Goal: Use online tool/utility: Utilize a website feature to perform a specific function

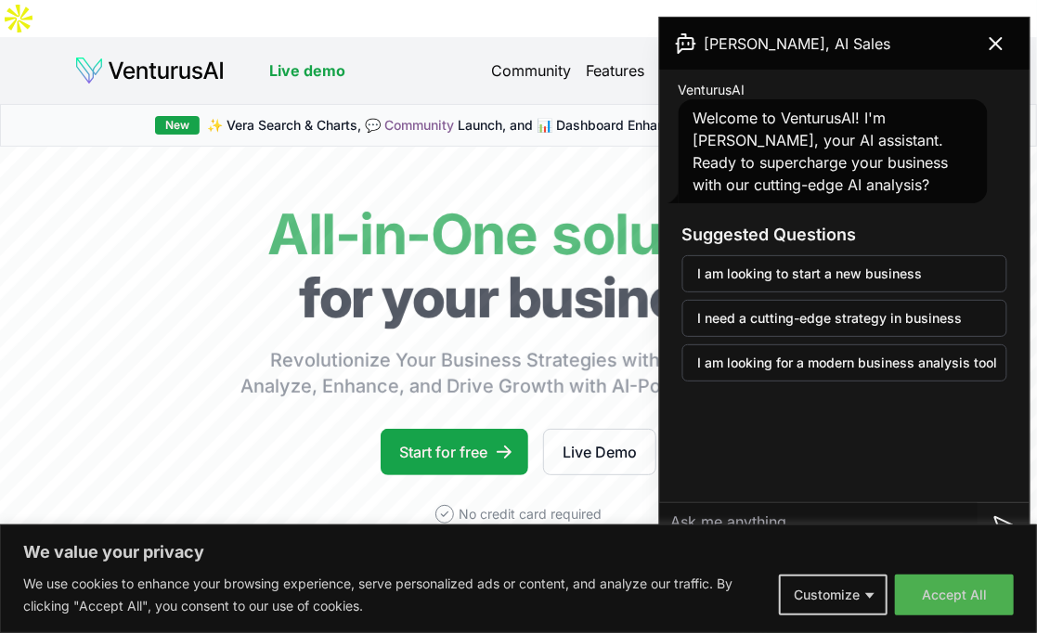
click at [986, 36] on icon at bounding box center [996, 43] width 22 height 22
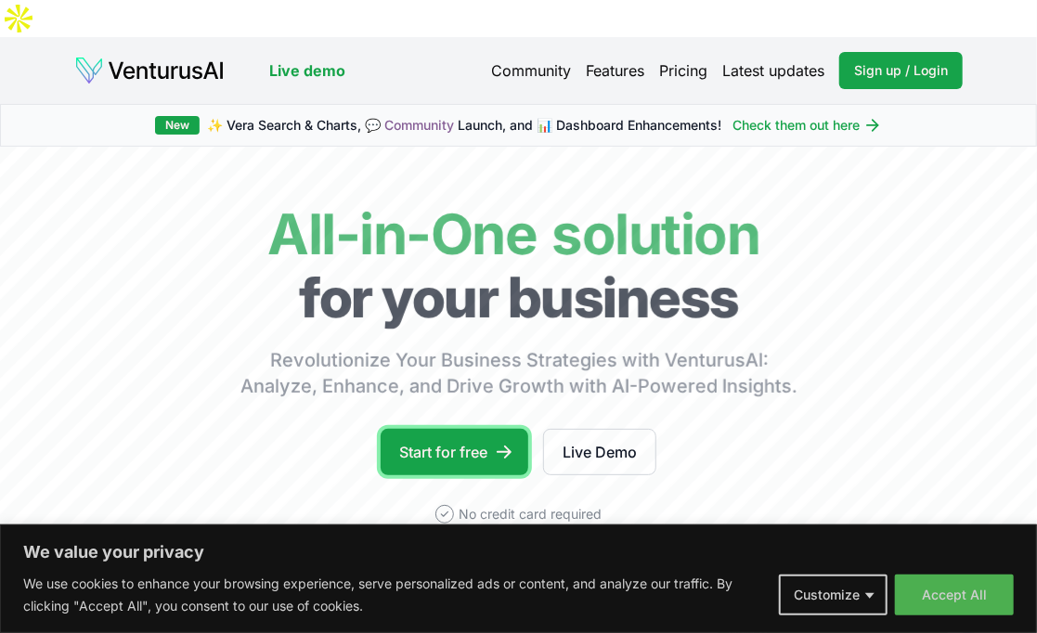
click at [463, 429] on link "Start for free" at bounding box center [454, 452] width 148 height 46
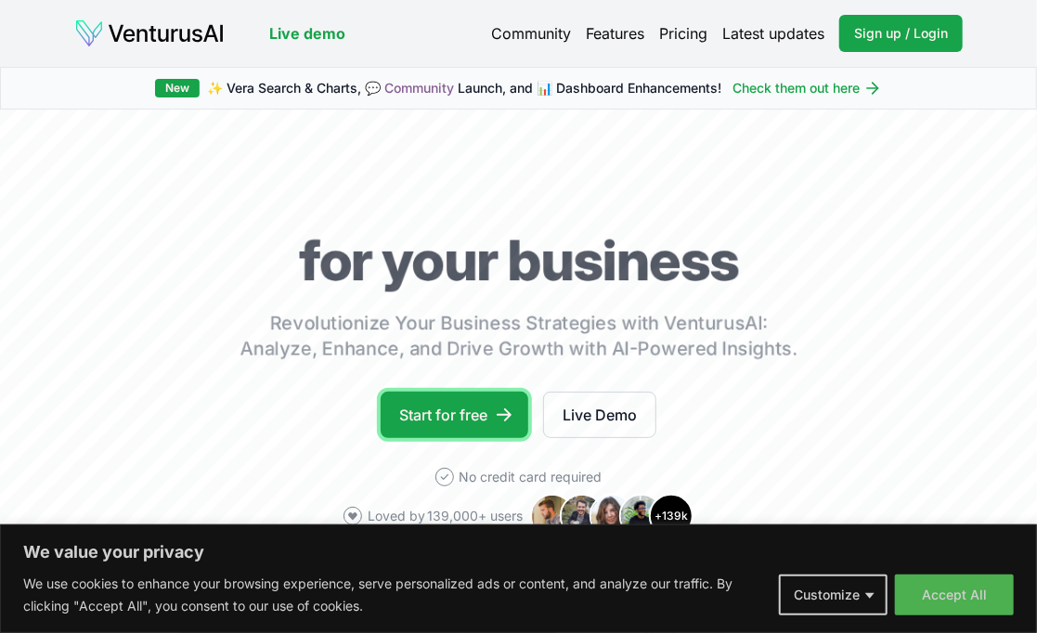
click at [476, 406] on link "Start for free" at bounding box center [454, 415] width 148 height 46
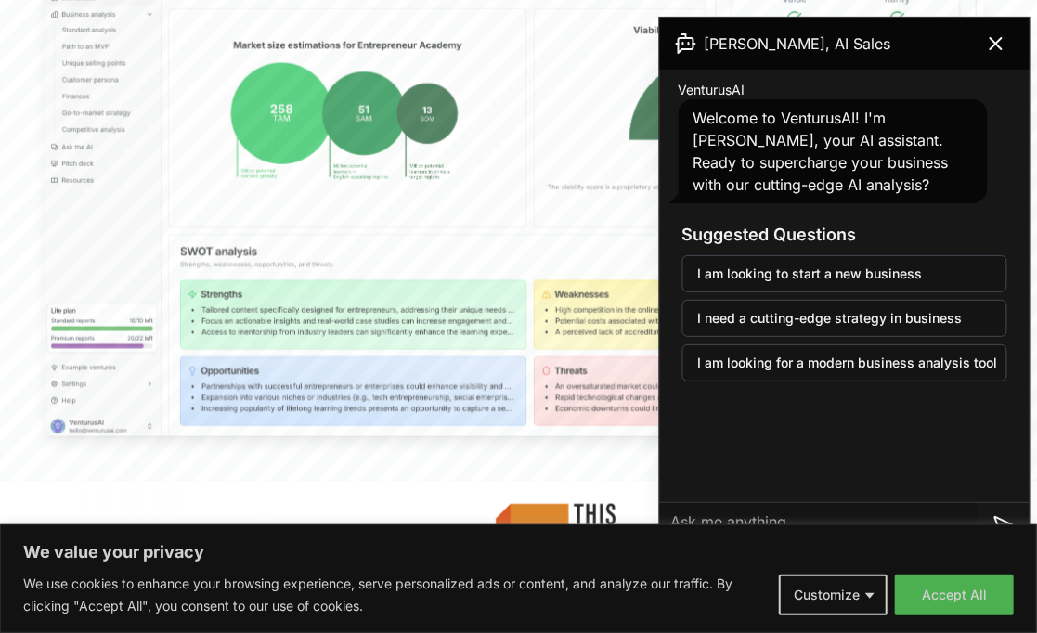
scroll to position [701, 0]
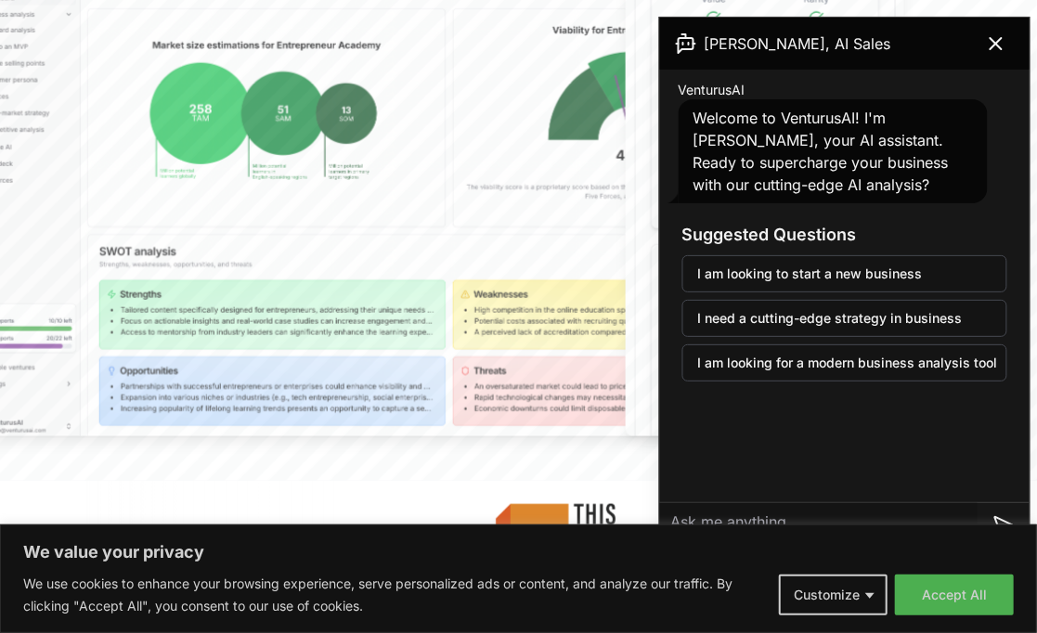
click at [941, 597] on button "Accept All" at bounding box center [954, 594] width 119 height 41
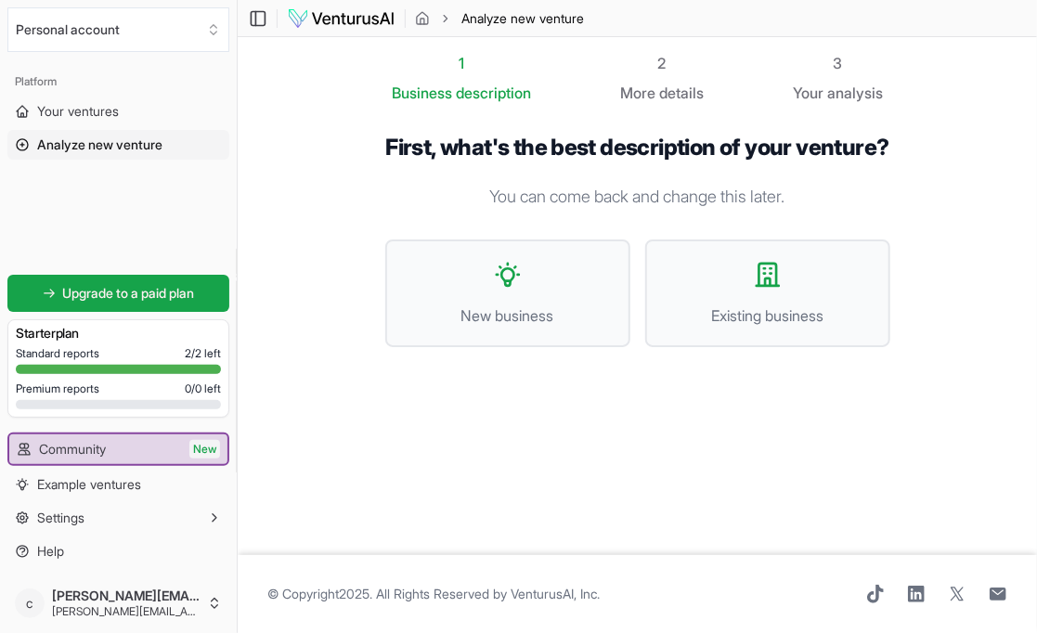
scroll to position [0, 0]
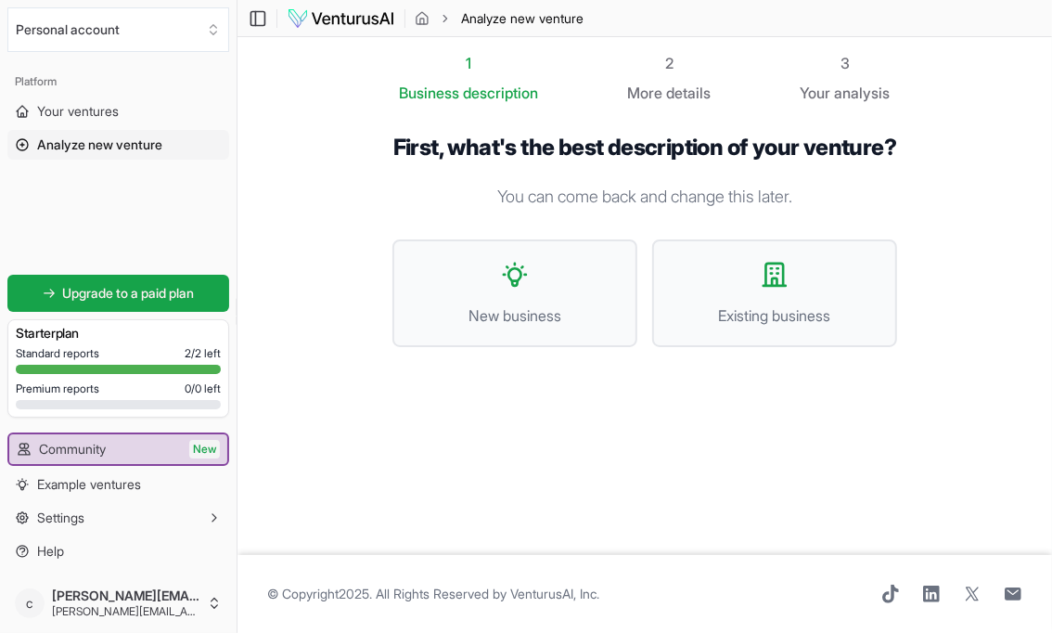
click at [516, 327] on span "New business" at bounding box center [515, 315] width 204 height 22
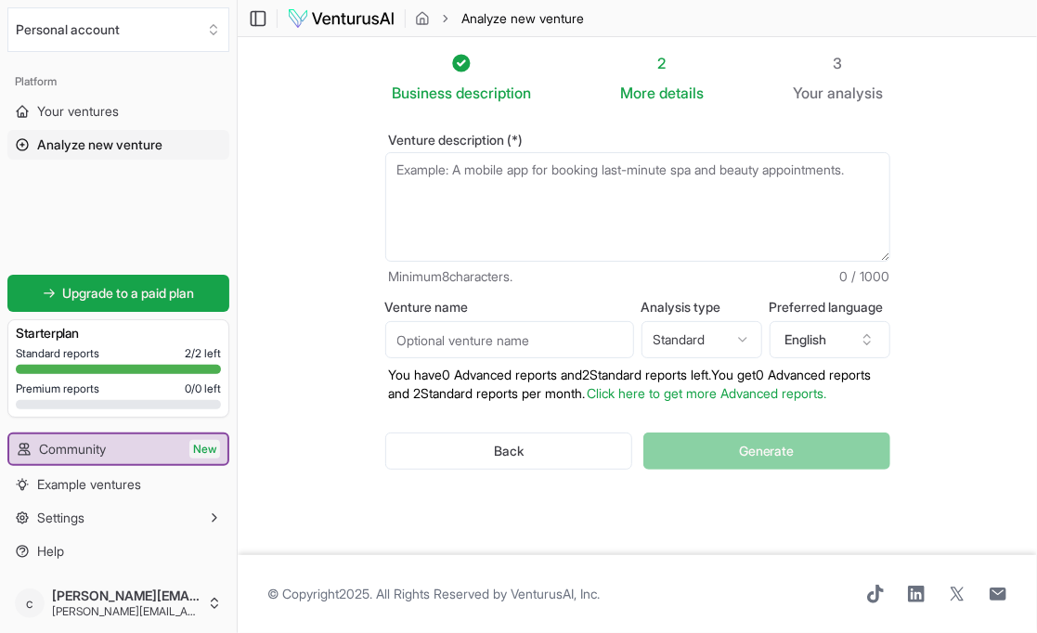
drag, startPoint x: 883, startPoint y: 164, endPoint x: 198, endPoint y: 167, distance: 684.9
click at [198, 167] on div "Personal account Platform Your ventures Analyze new venture Get started for fre…" at bounding box center [518, 316] width 1037 height 633
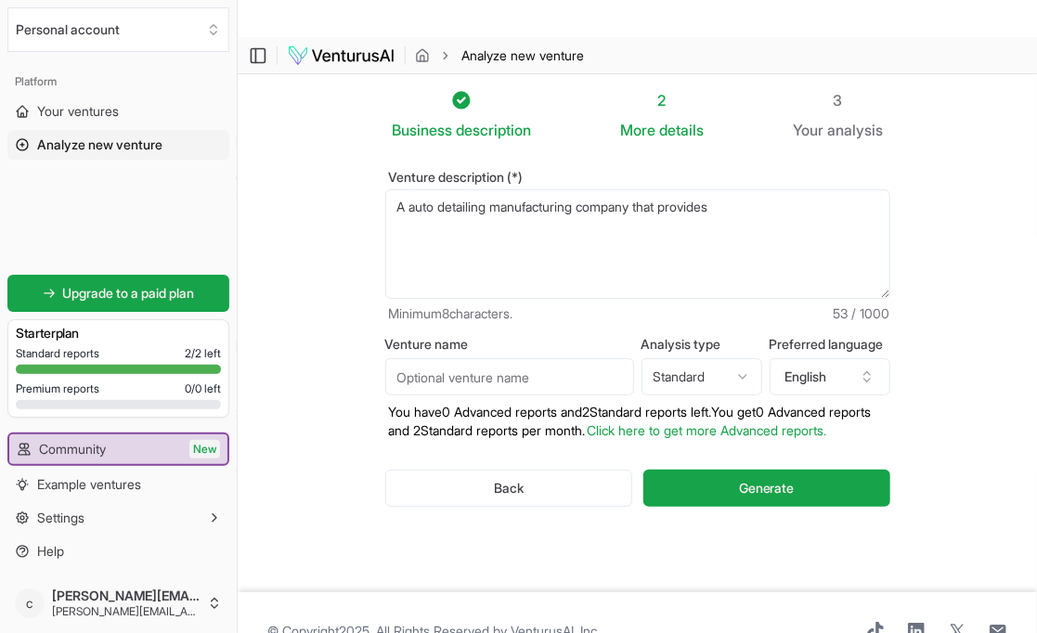
click at [403, 189] on textarea "A auto detailing manufacturing company that provides" at bounding box center [637, 244] width 505 height 110
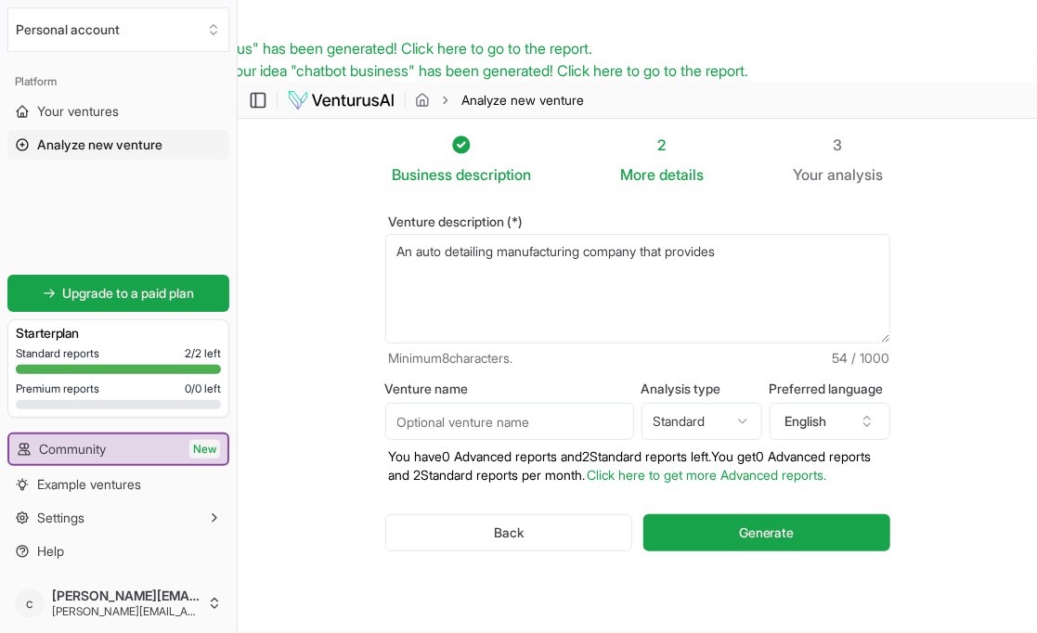
click at [757, 234] on textarea "An auto detailing manufacturing company that provides" at bounding box center [637, 289] width 505 height 110
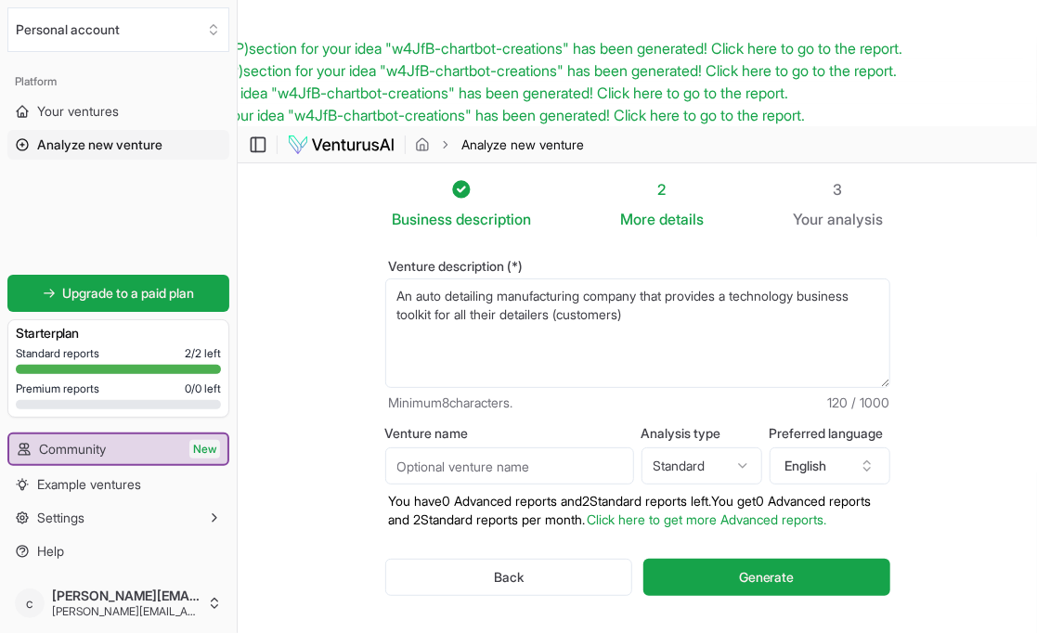
click at [741, 278] on textarea "An auto detailing manufacturing company that provides a technology business too…" at bounding box center [637, 333] width 505 height 110
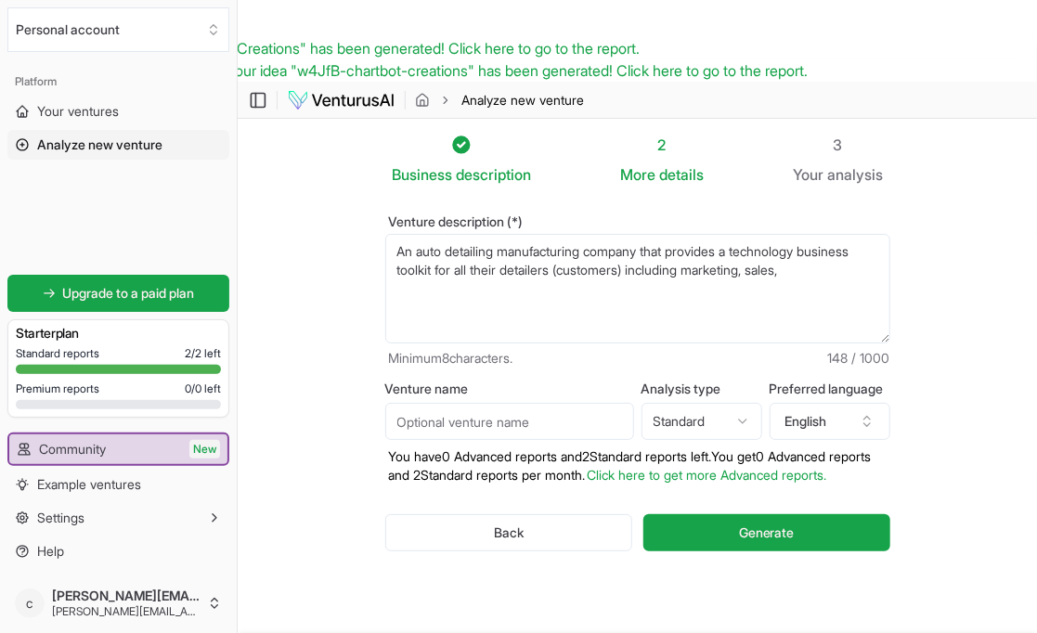
click at [598, 234] on textarea "An auto detailing manufacturing company that provides a technology business too…" at bounding box center [637, 289] width 505 height 110
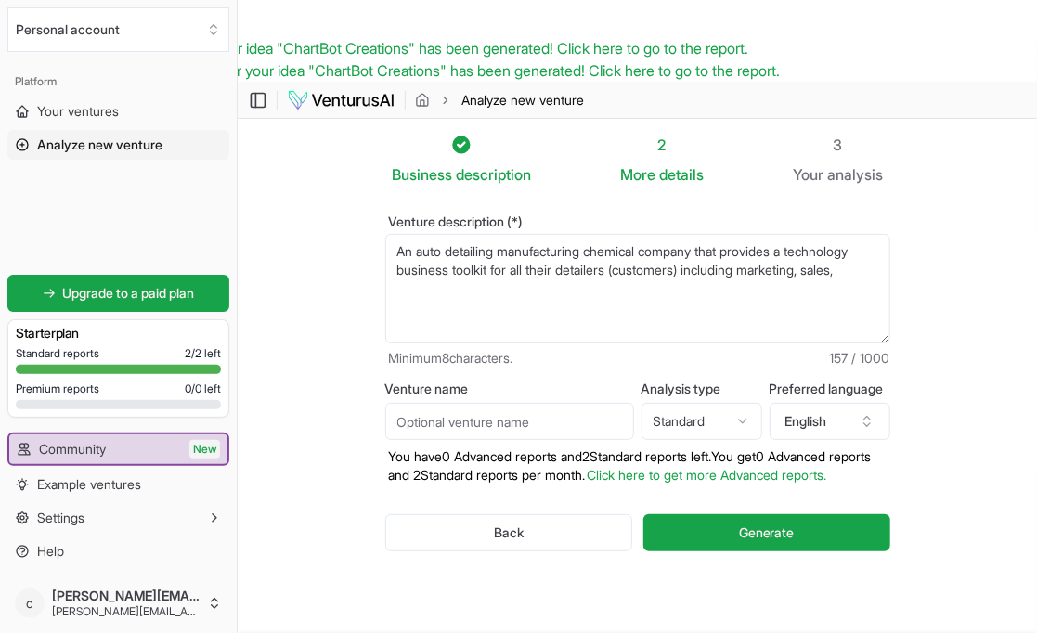
click at [526, 234] on textarea "An auto detailing manufacturing chemical company that provides a technology bus…" at bounding box center [637, 289] width 505 height 110
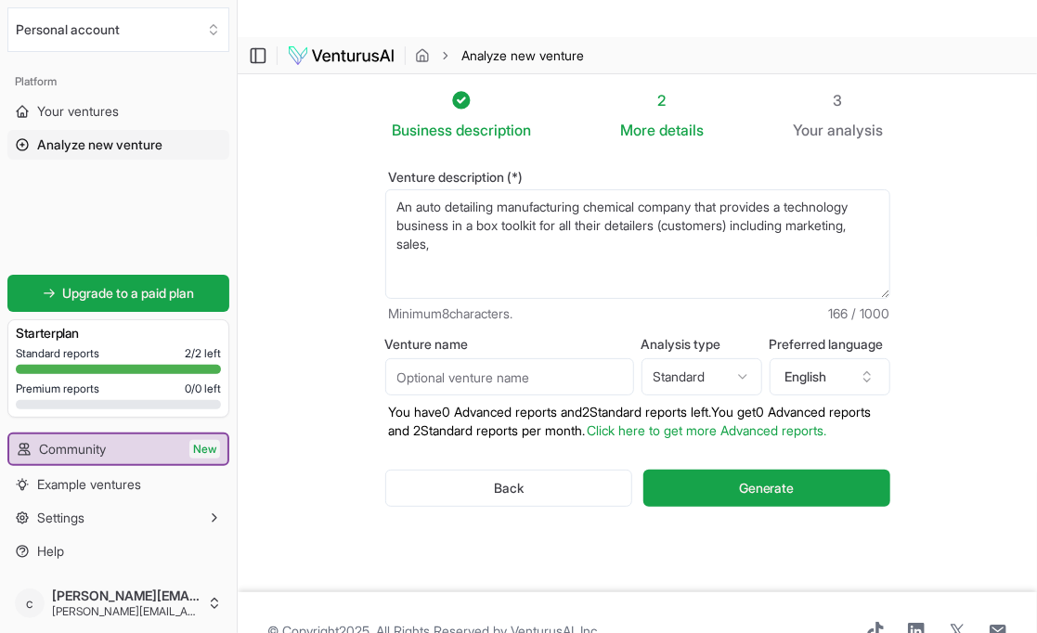
click at [575, 204] on textarea "An auto detailing manufacturing chemical company that provides a technology bus…" at bounding box center [637, 244] width 505 height 110
click at [595, 227] on textarea "An auto detailing manufacturing chemical company that provides a technology bus…" at bounding box center [637, 244] width 505 height 110
type textarea "An auto detailing manufacturing chemical company that provides a technology bus…"
click at [734, 345] on html "We value your privacy We use cookies to enhance your browsing experience, serve…" at bounding box center [518, 316] width 1037 height 633
click at [754, 331] on html "We value your privacy We use cookies to enhance your browsing experience, serve…" at bounding box center [518, 316] width 1037 height 633
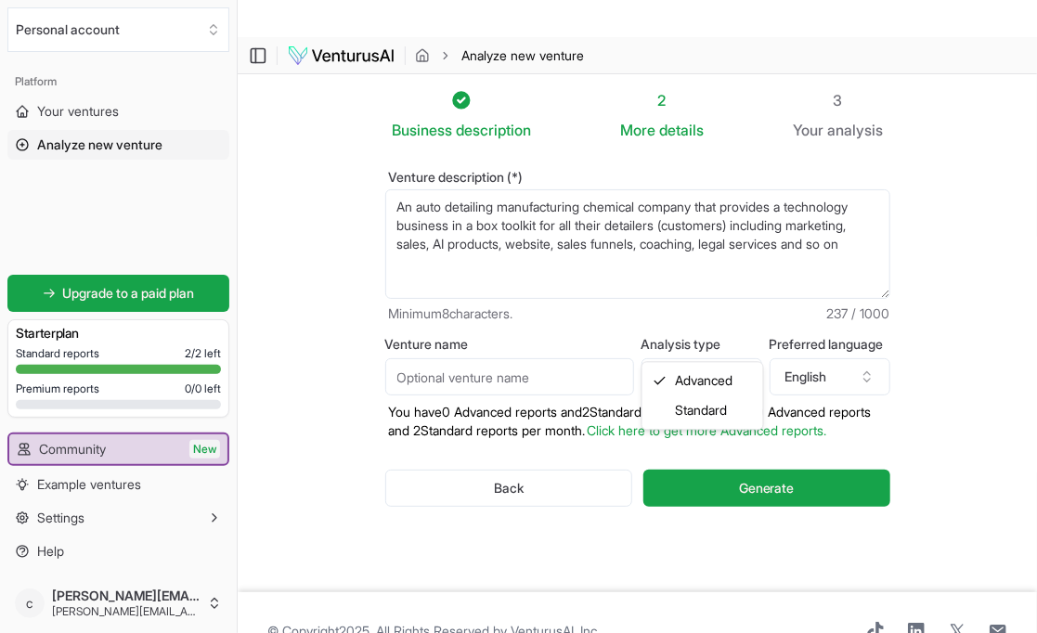
click at [753, 333] on html "We value your privacy We use cookies to enhance your browsing experience, serve…" at bounding box center [518, 316] width 1037 height 633
select select "standard"
click at [769, 479] on span "Generate" at bounding box center [767, 488] width 56 height 19
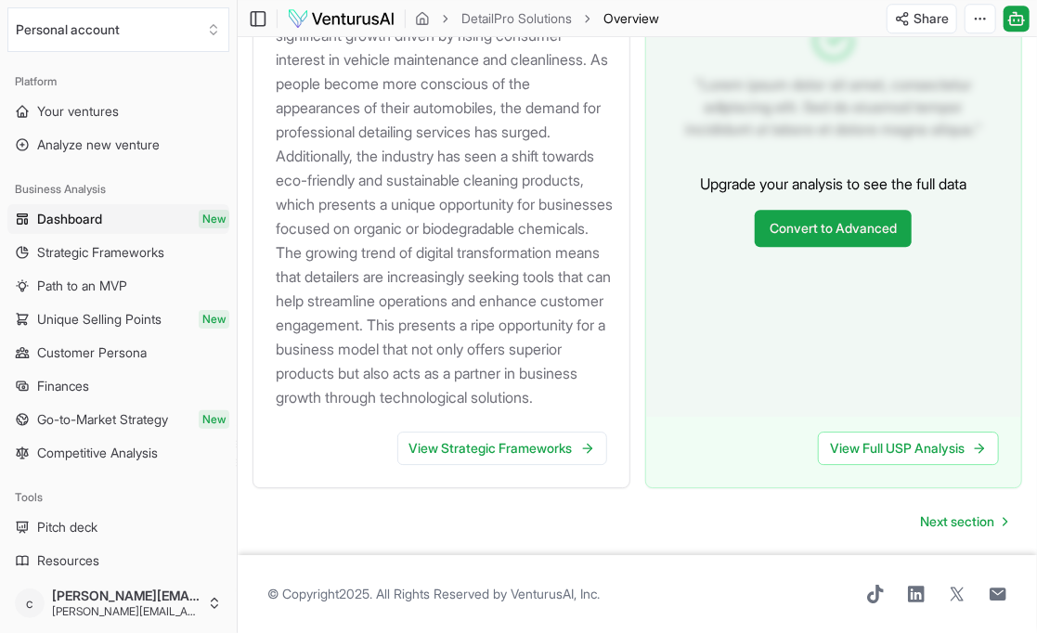
scroll to position [2174, 0]
click at [485, 452] on link "View Strategic Frameworks" at bounding box center [502, 448] width 210 height 33
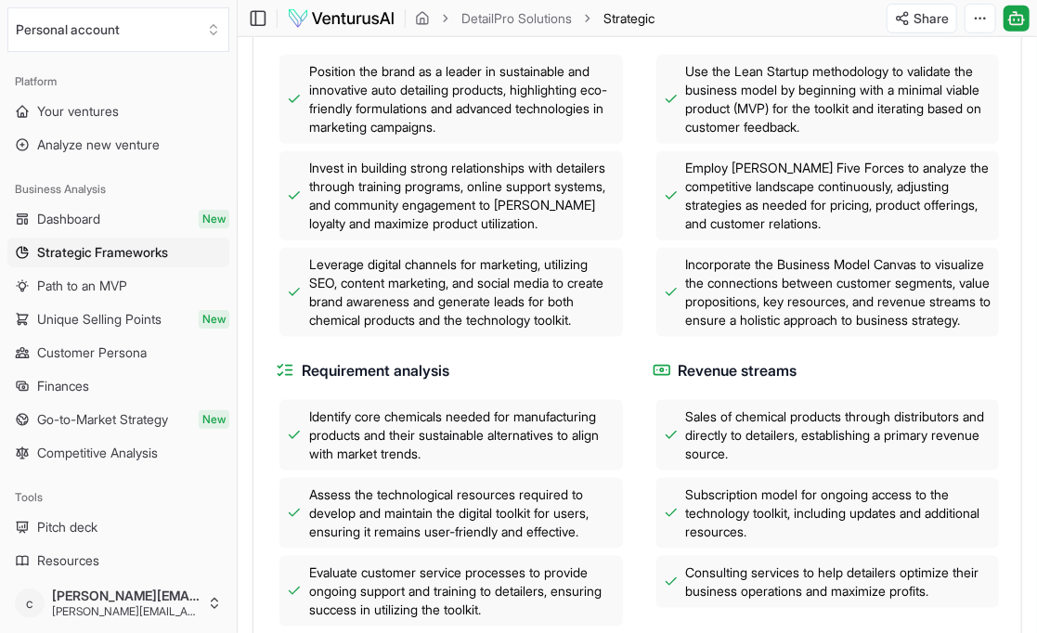
scroll to position [746, 0]
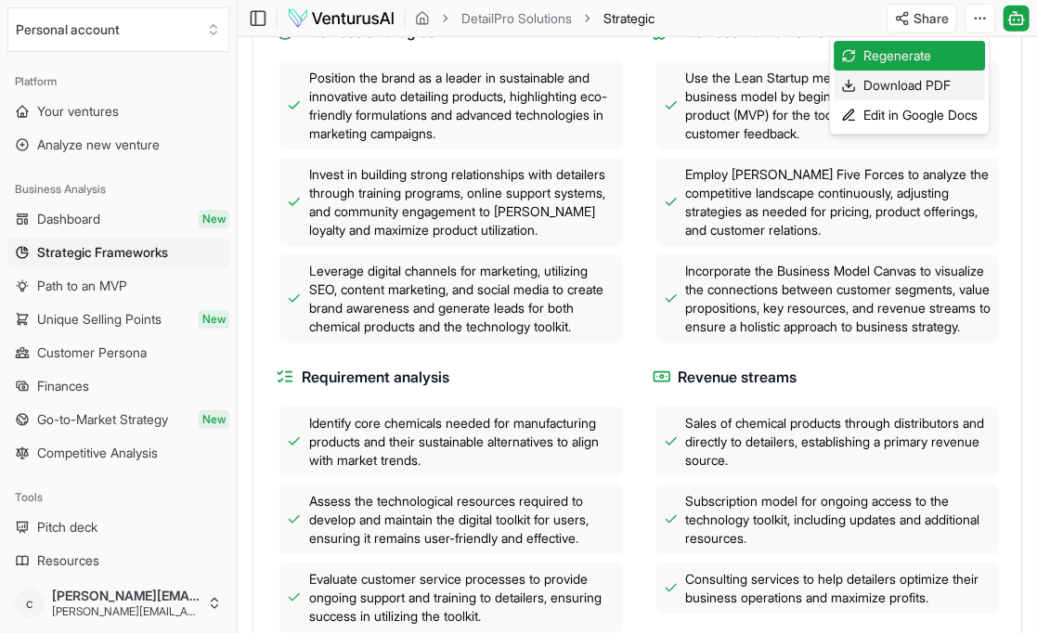
click at [923, 83] on div "Download PDF" at bounding box center [908, 86] width 151 height 30
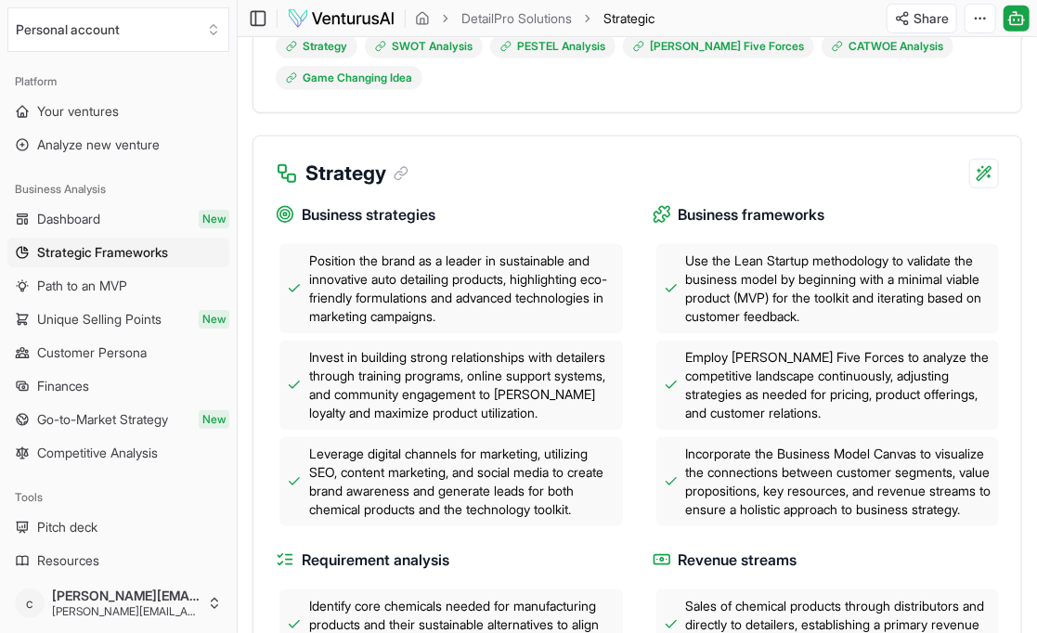
scroll to position [0, 0]
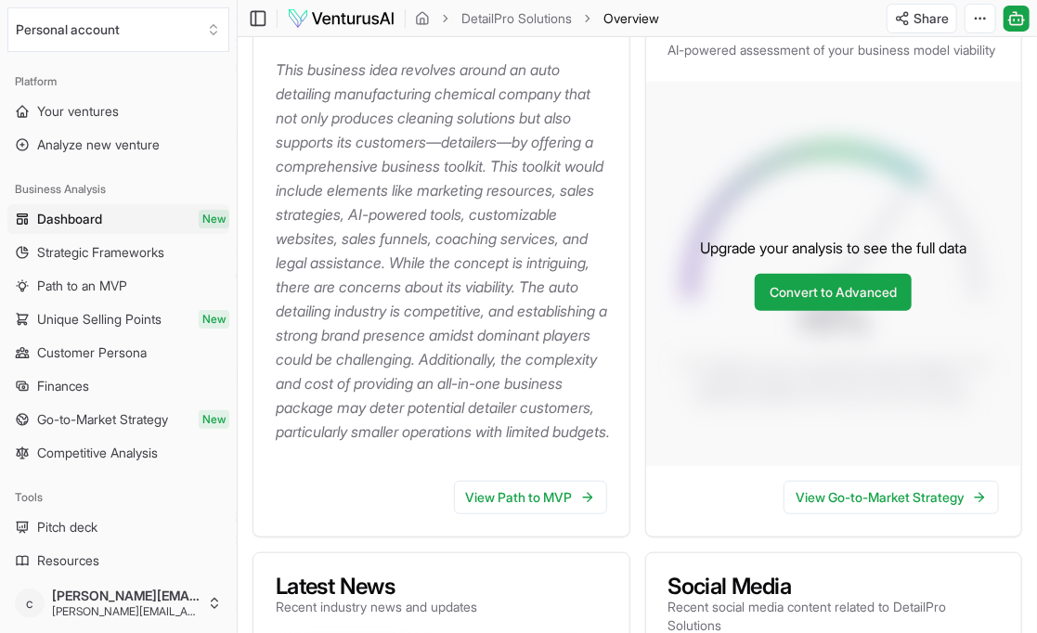
scroll to position [382, 0]
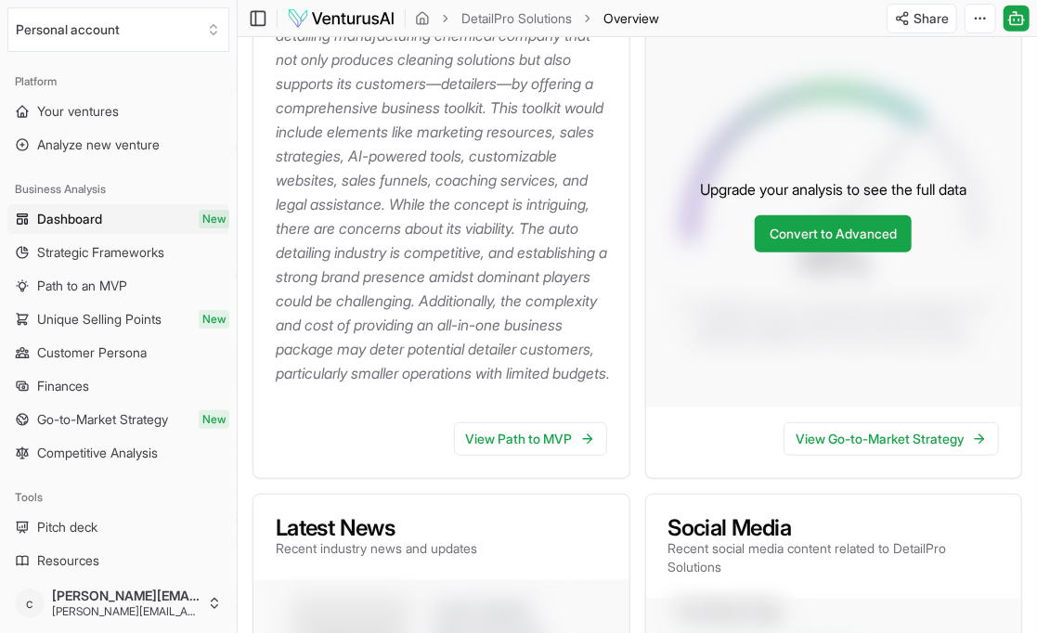
click at [530, 456] on link "View Path to MVP" at bounding box center [530, 438] width 153 height 33
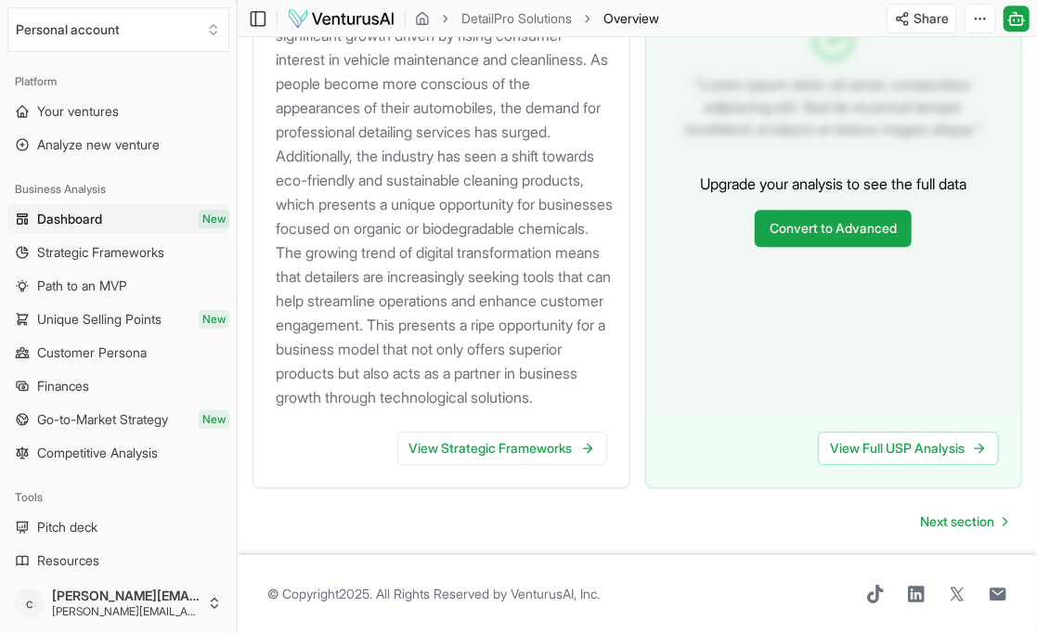
scroll to position [2152, 0]
